Goal: Transaction & Acquisition: Purchase product/service

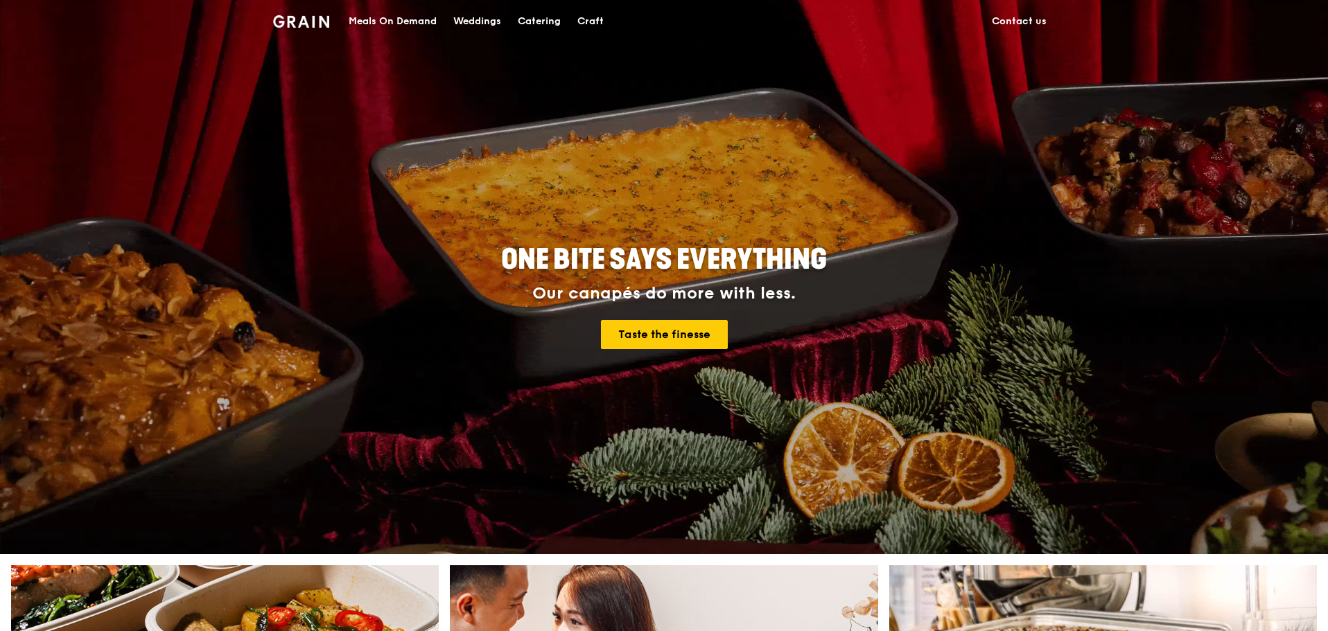
click at [537, 19] on div "Catering" at bounding box center [539, 22] width 43 height 42
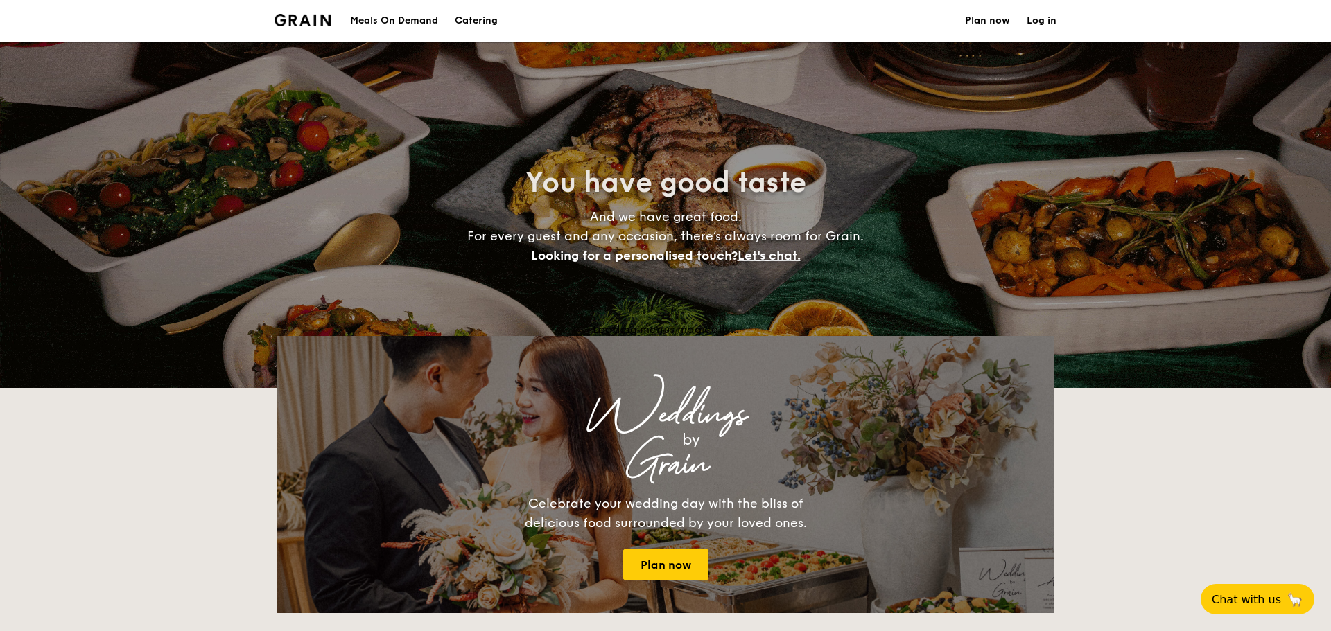
select select
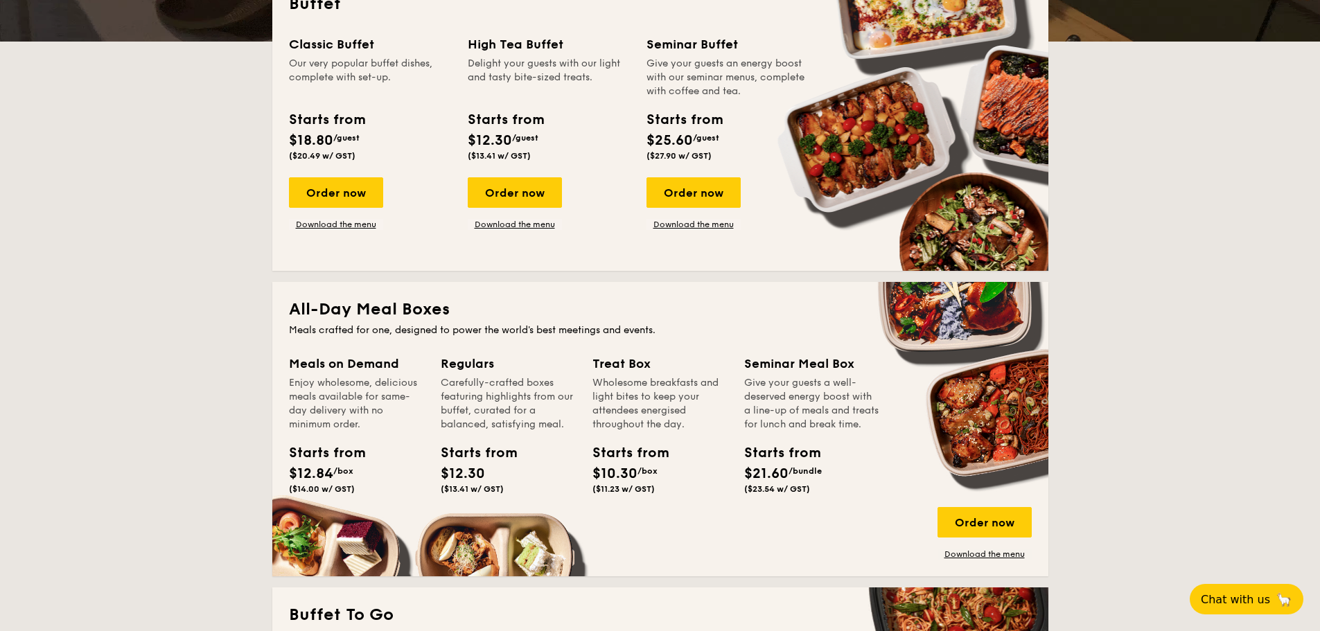
scroll to position [69, 0]
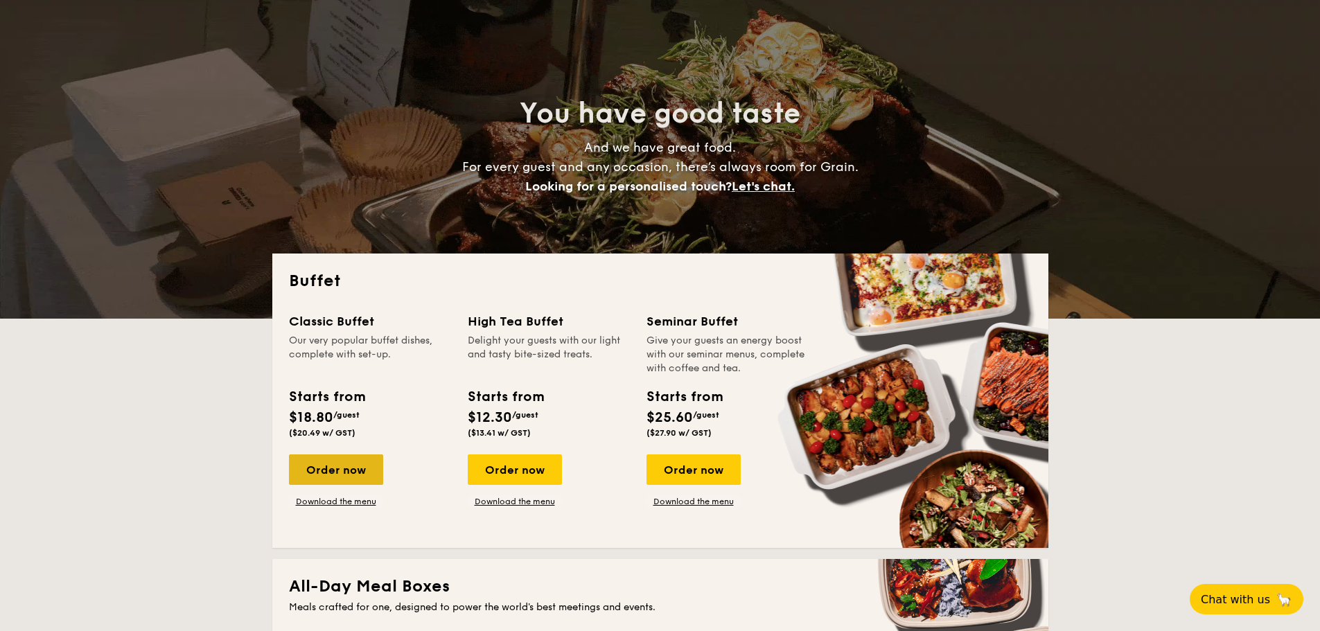
click at [351, 469] on div "Order now" at bounding box center [336, 470] width 94 height 30
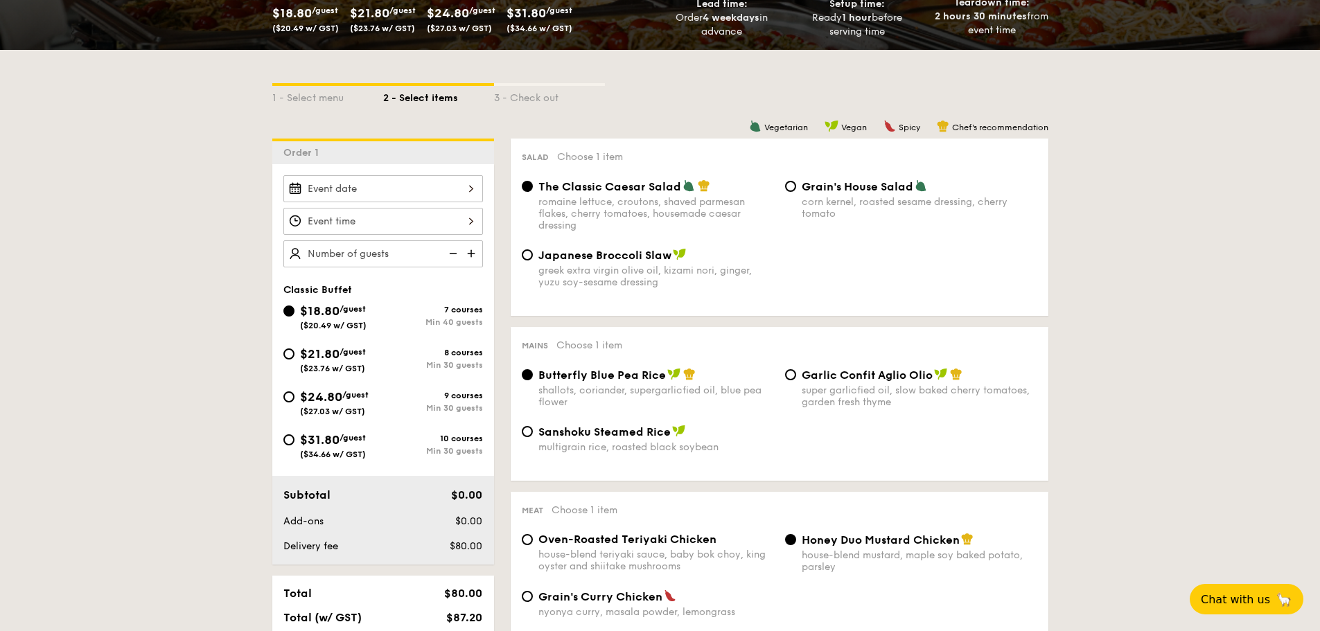
scroll to position [277, 0]
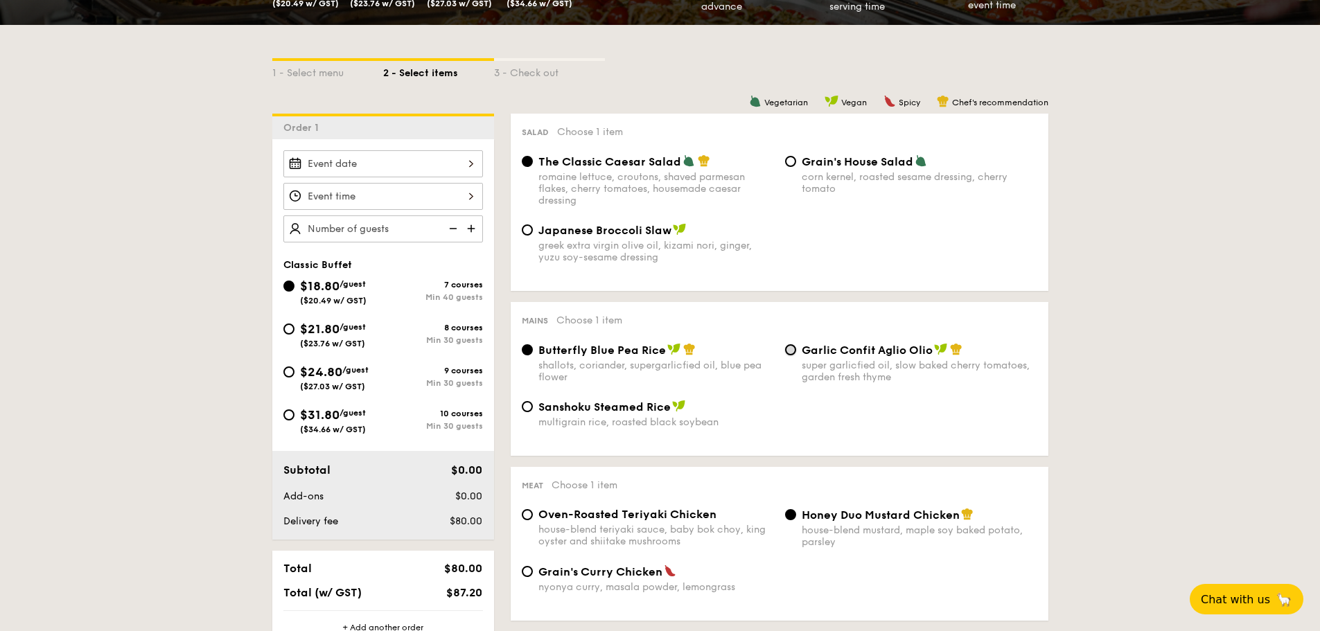
click at [788, 350] on input "Garlic Confit Aglio Olio super garlicfied oil, slow baked cherry tomatoes, gard…" at bounding box center [790, 349] width 11 height 11
radio input "true"
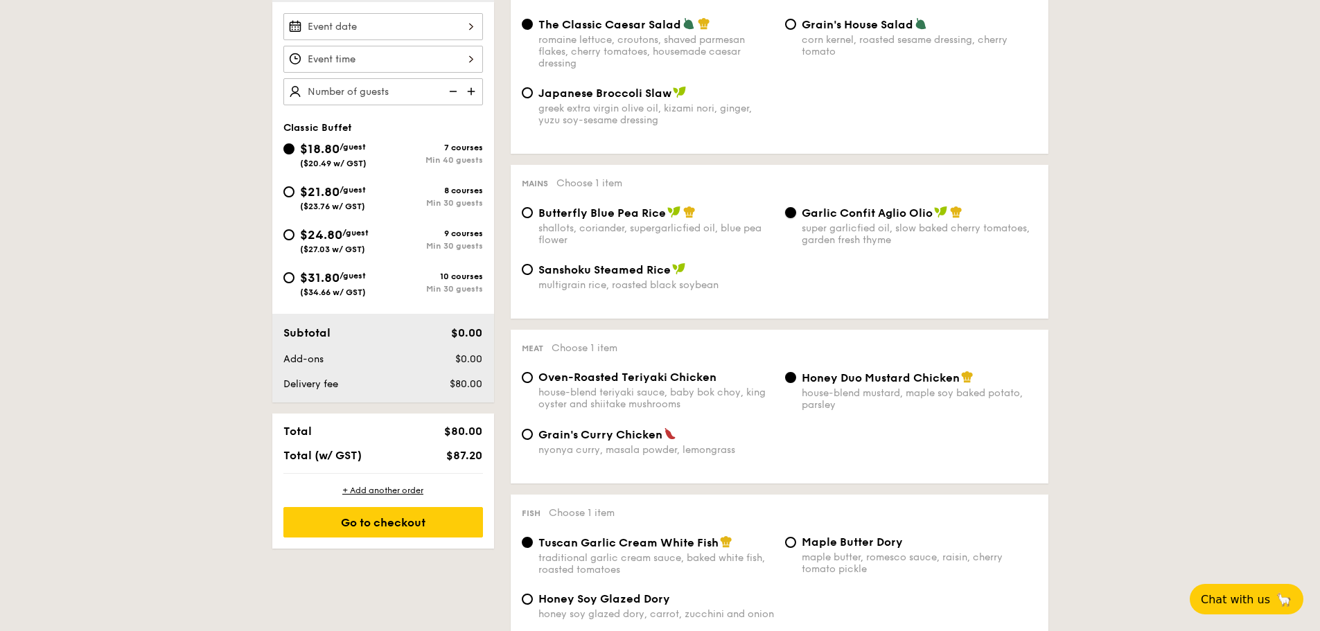
scroll to position [416, 0]
click at [525, 434] on input "Grain's Curry Chicken nyonya curry, masala powder, lemongrass" at bounding box center [527, 433] width 11 height 11
radio input "true"
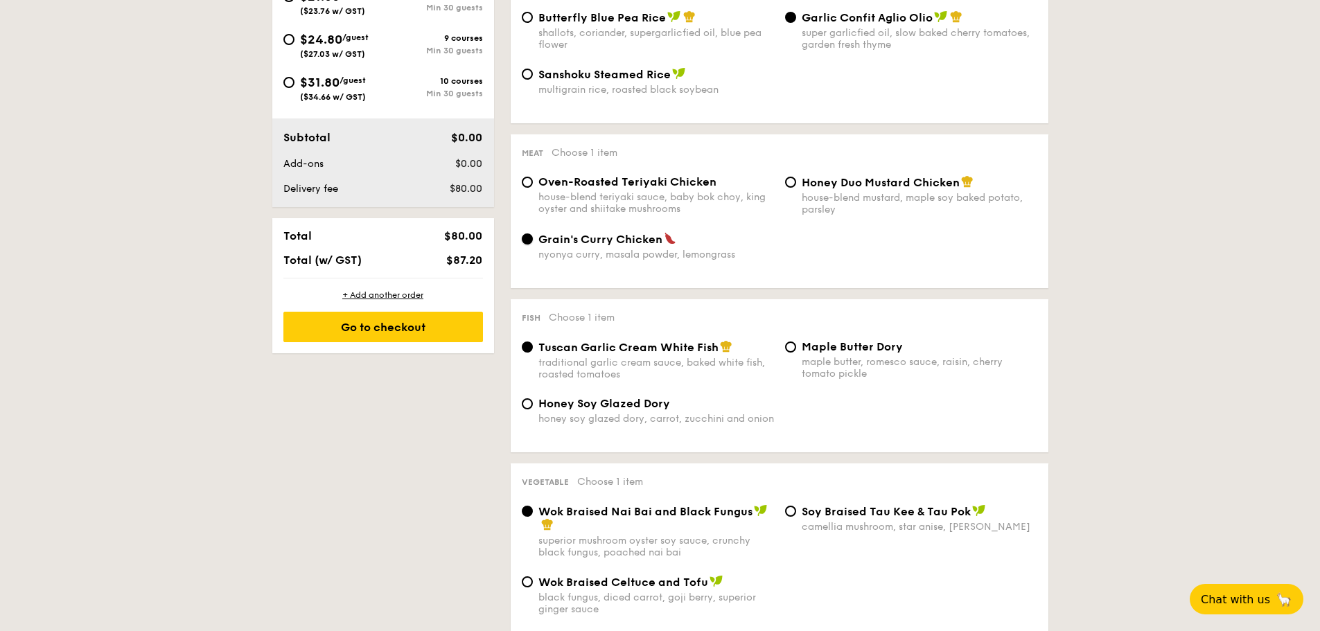
scroll to position [624, 0]
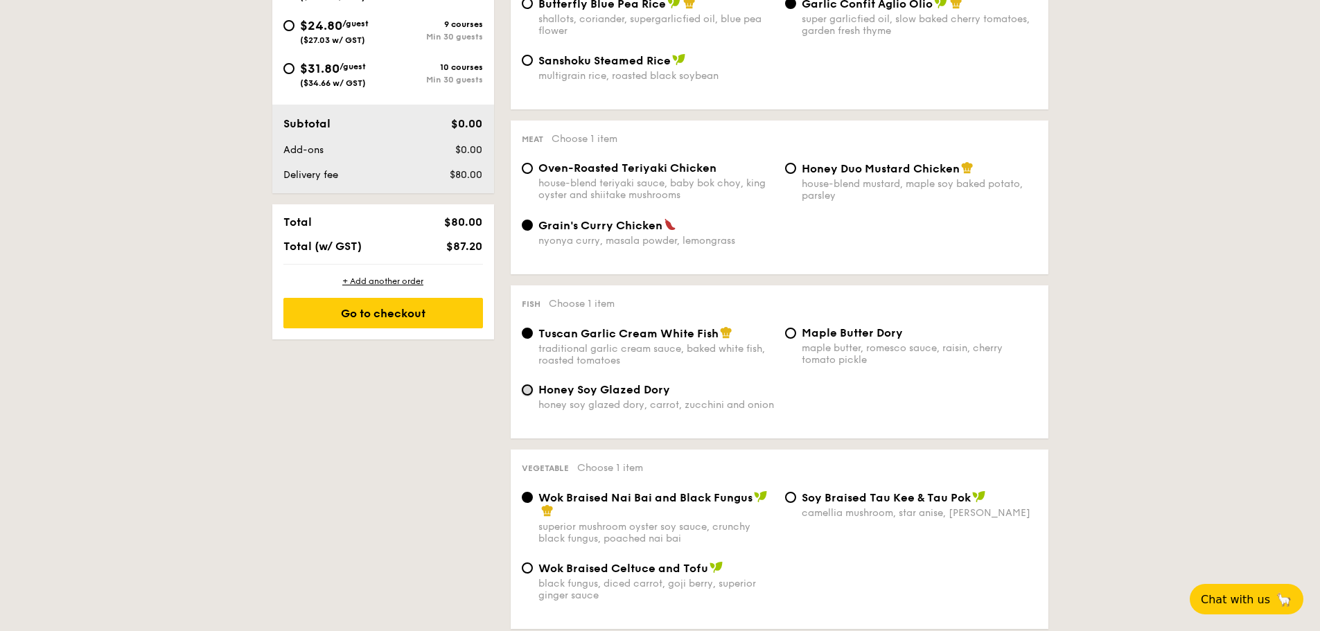
click at [523, 389] on input "Honey Soy Glazed Dory honey soy glazed dory, carrot, zucchini and onion" at bounding box center [527, 390] width 11 height 11
radio input "true"
click at [790, 332] on input "Maple Butter Dory maple butter, romesco sauce, raisin, cherry tomato pickle" at bounding box center [790, 333] width 11 height 11
radio input "true"
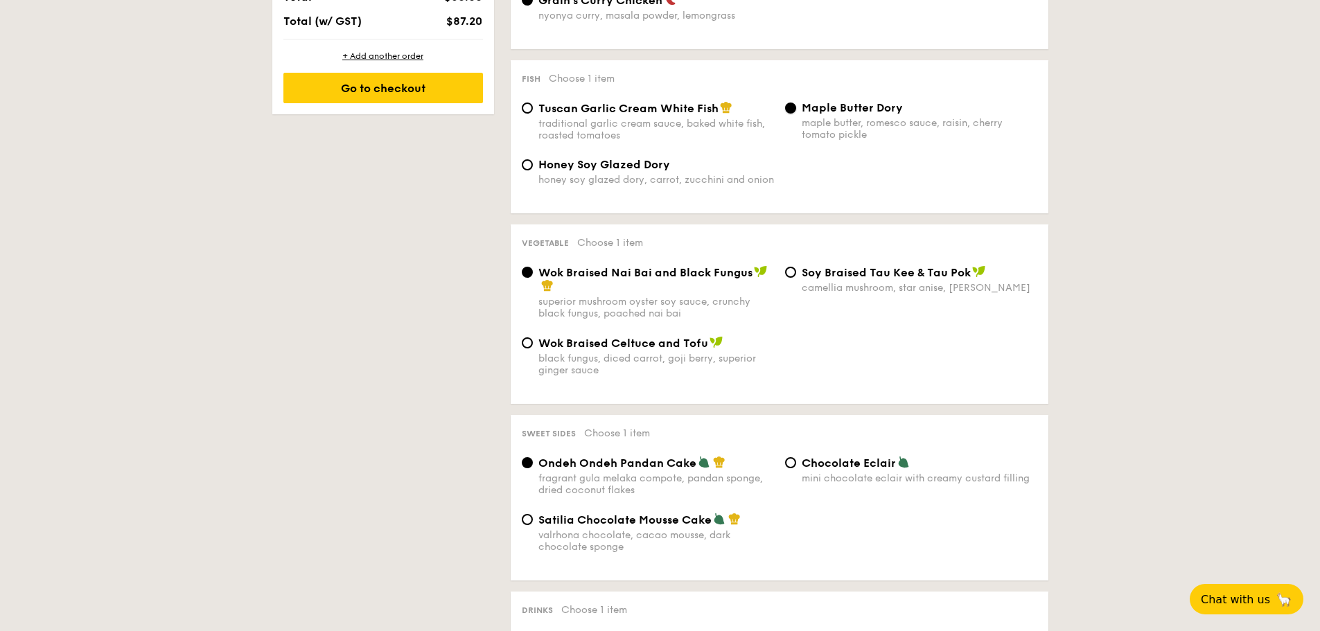
scroll to position [970, 0]
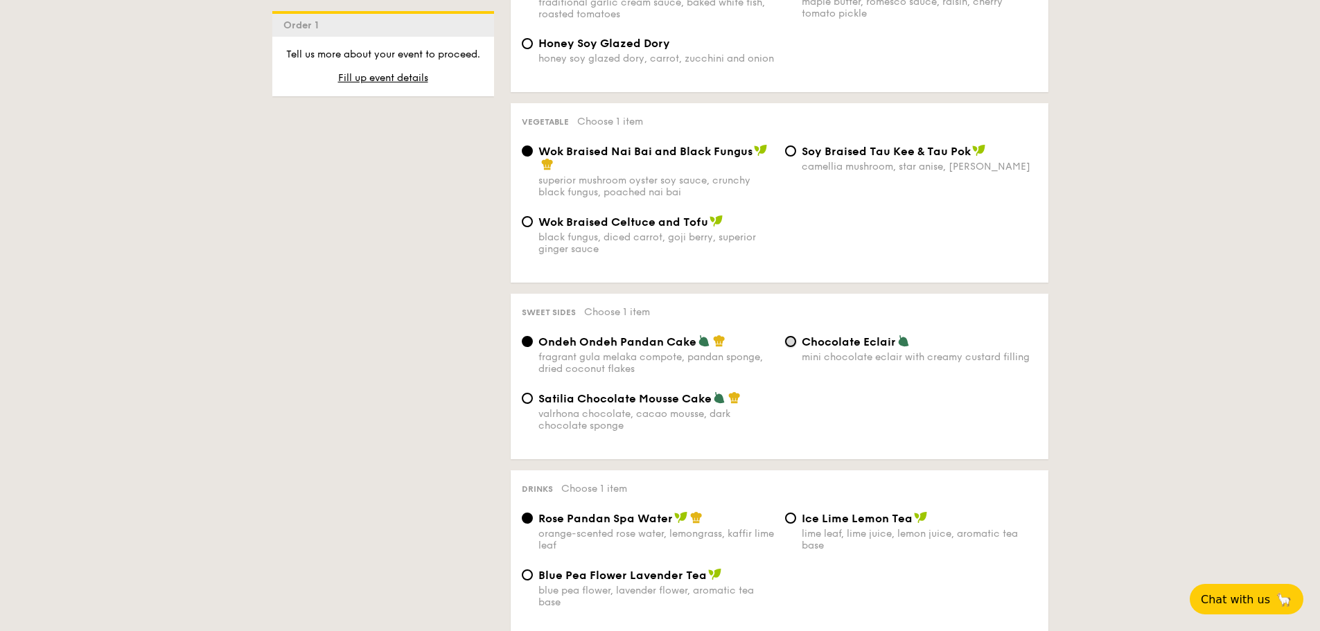
click at [792, 342] on input "Chocolate Eclair mini chocolate eclair with creamy custard filling" at bounding box center [790, 341] width 11 height 11
radio input "true"
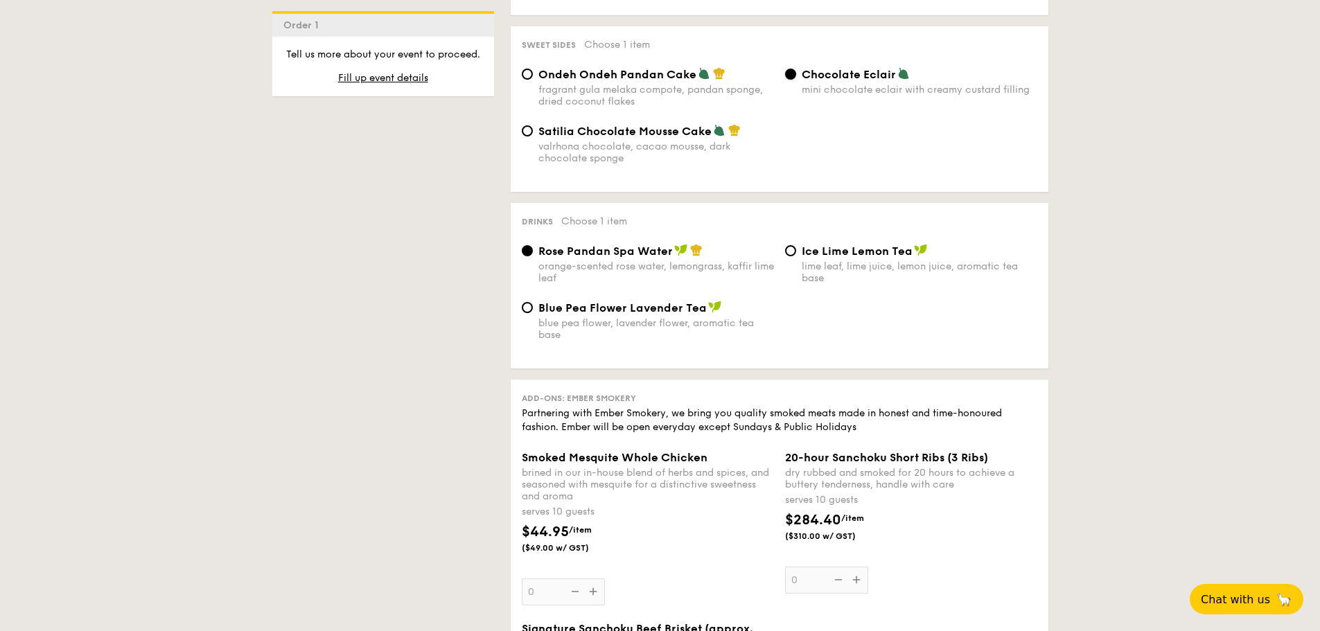
scroll to position [1248, 0]
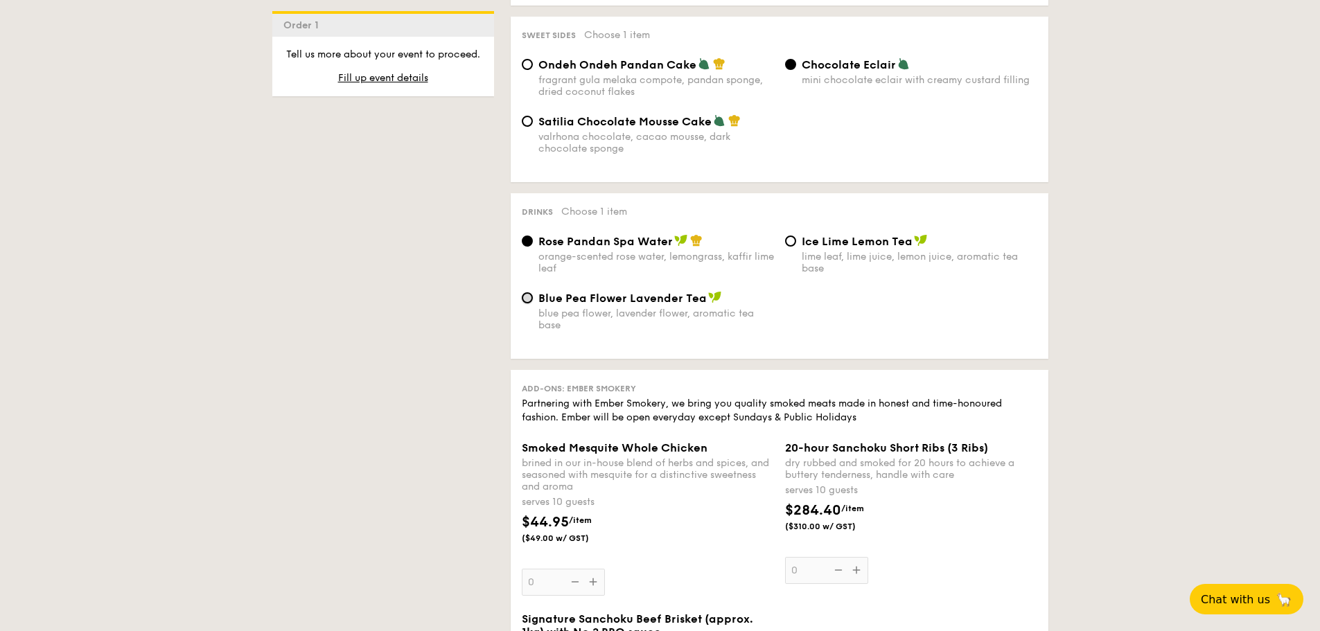
click at [528, 297] on input "Blue Pea Flower Lavender Tea blue pea flower, lavender flower, aromatic tea base" at bounding box center [527, 297] width 11 height 11
radio input "true"
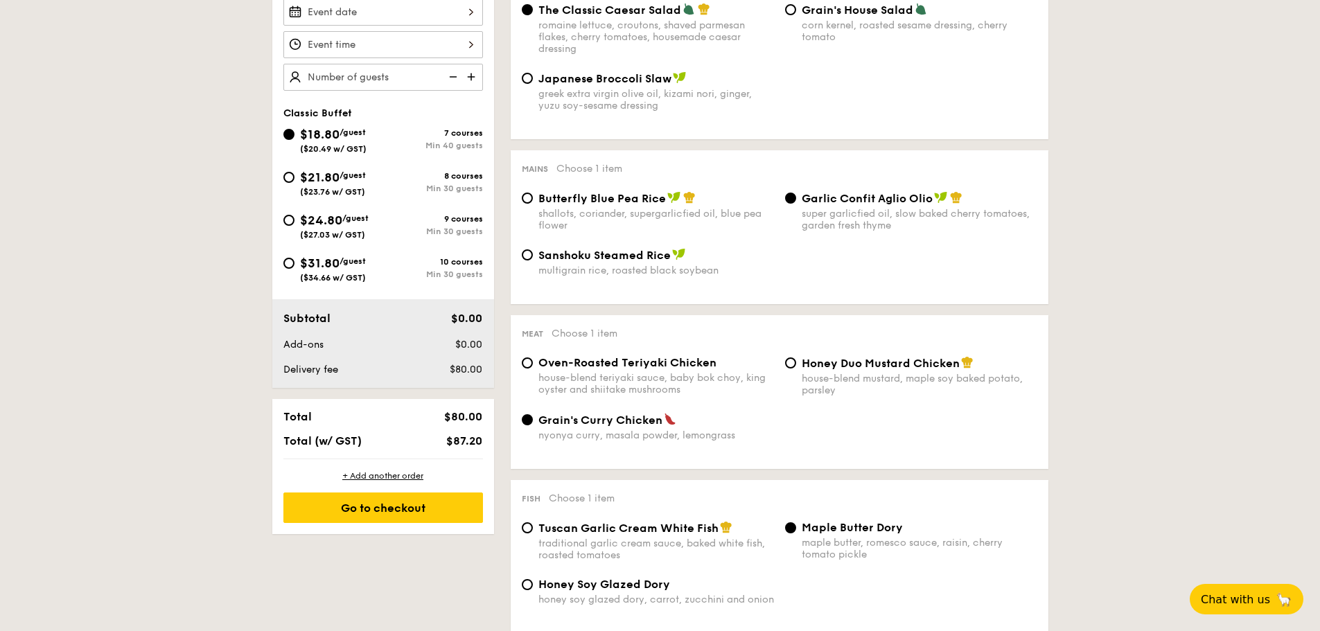
scroll to position [347, 0]
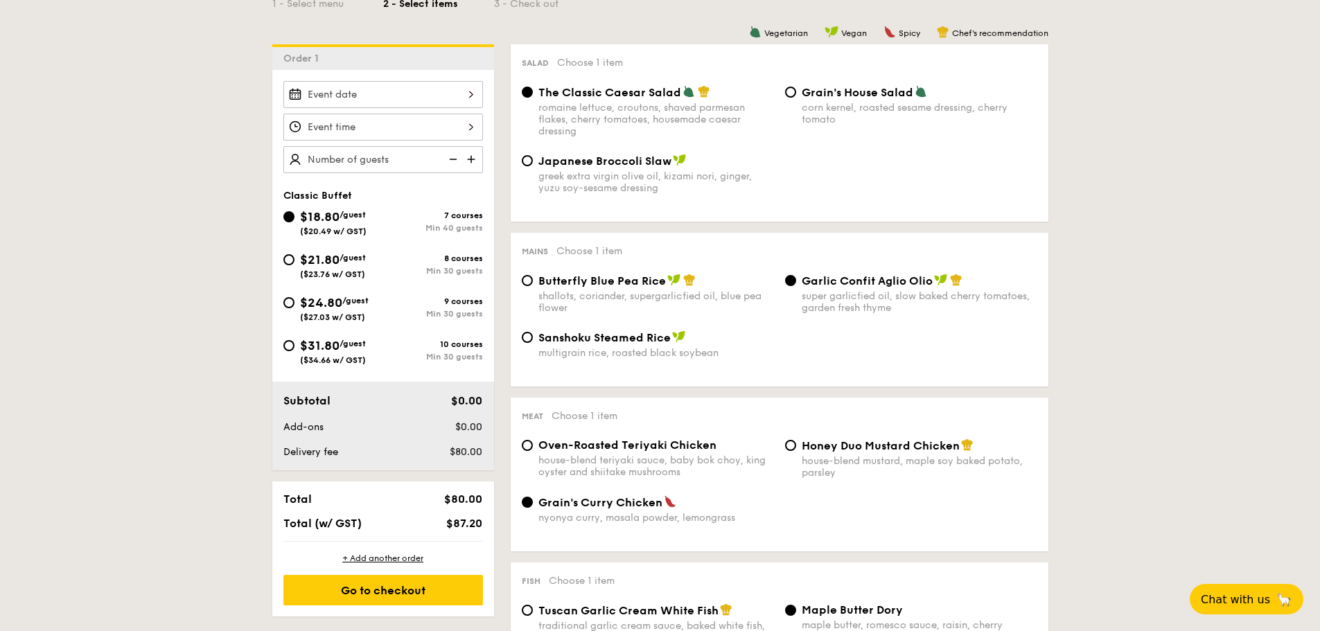
click at [467, 155] on img at bounding box center [472, 159] width 21 height 26
click at [448, 159] on img at bounding box center [452, 159] width 21 height 26
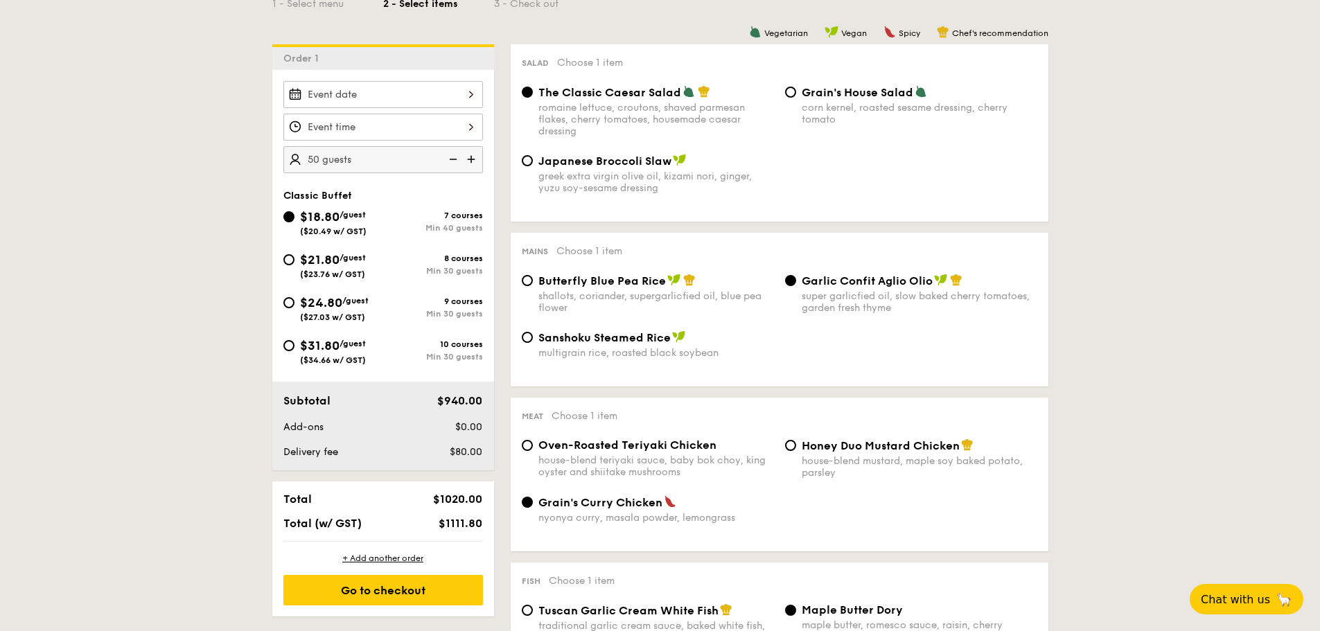
click at [451, 159] on img at bounding box center [452, 159] width 21 height 26
type input "40 guests"
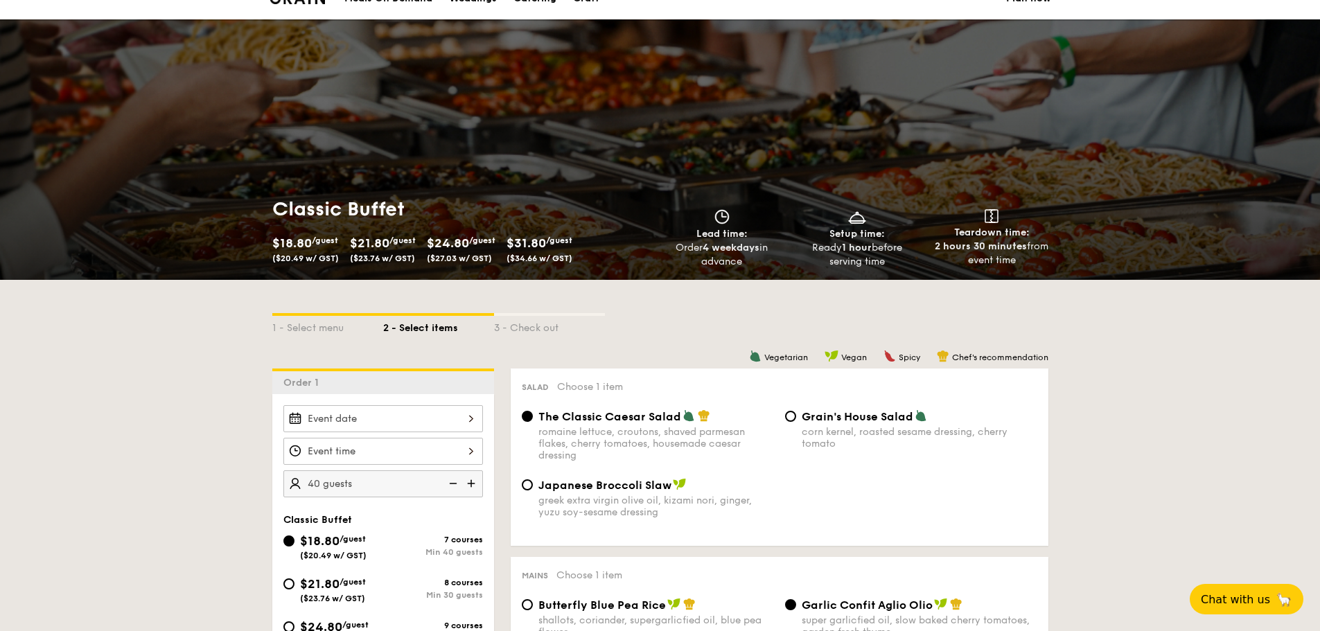
scroll to position [0, 0]
